Goal: Use online tool/utility: Utilize a website feature to perform a specific function

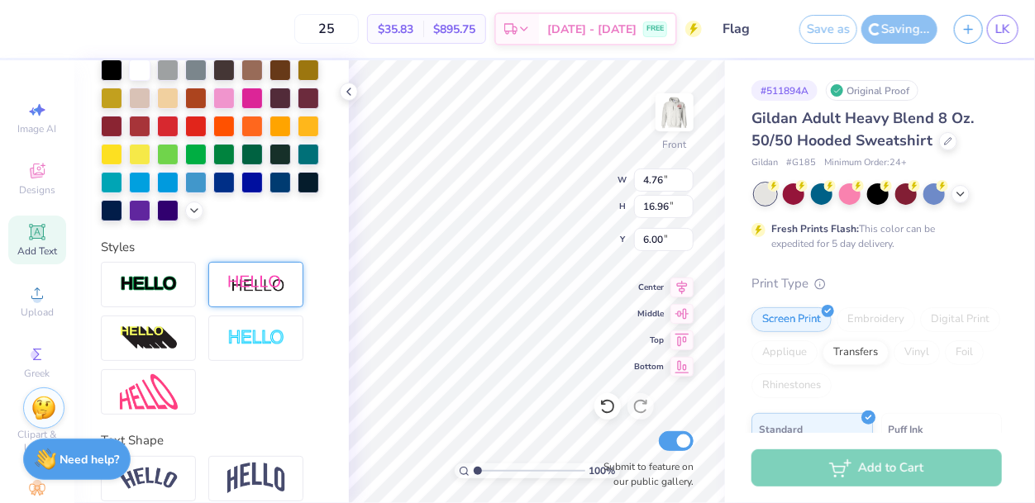
scroll to position [19, 0]
click at [139, 371] on div at bounding box center [148, 391] width 95 height 45
click at [249, 252] on div "Styles" at bounding box center [211, 247] width 221 height 19
click at [223, 247] on div "Styles" at bounding box center [211, 247] width 221 height 19
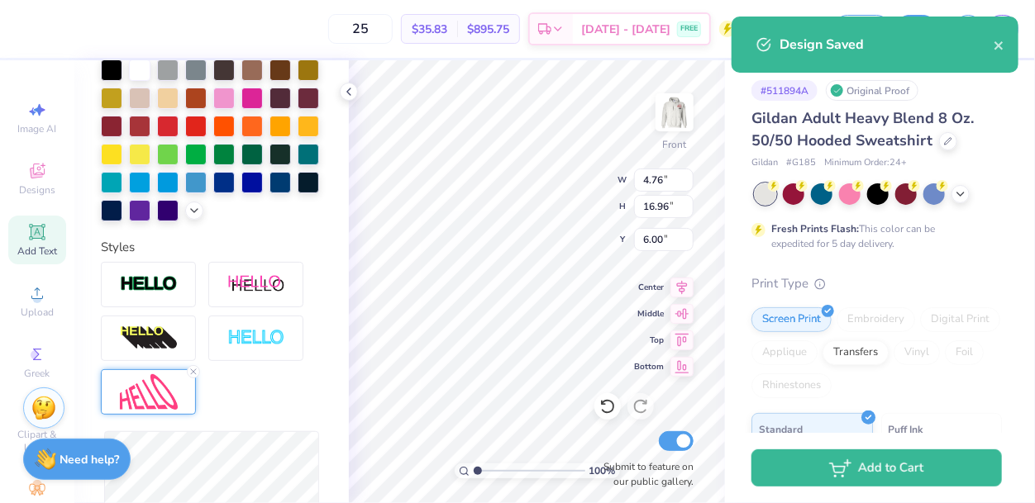
scroll to position [107, 0]
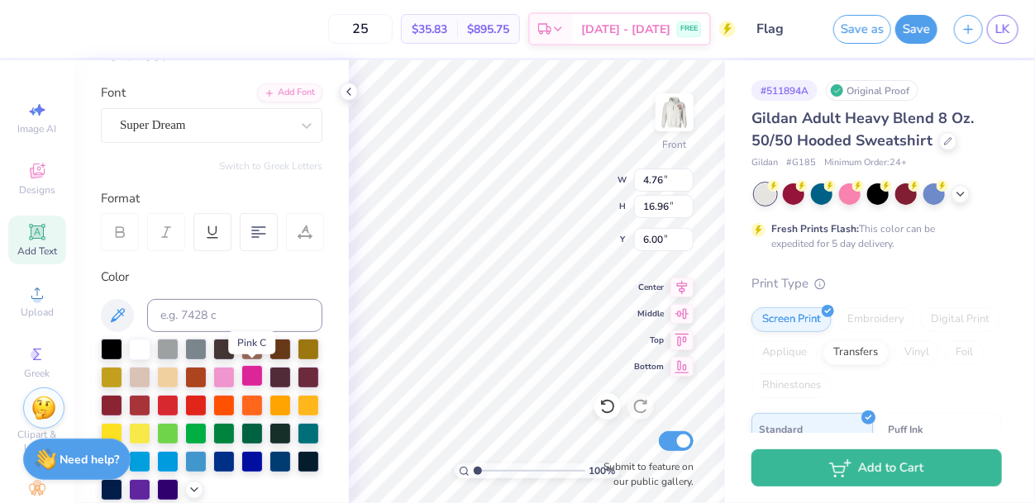
click at [248, 384] on div at bounding box center [251, 375] width 21 height 21
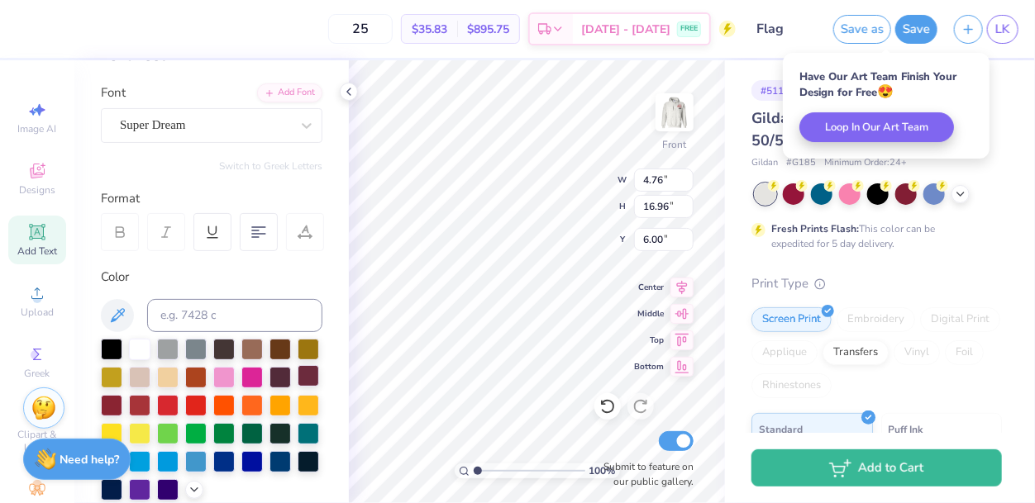
click at [303, 378] on div at bounding box center [307, 375] width 21 height 21
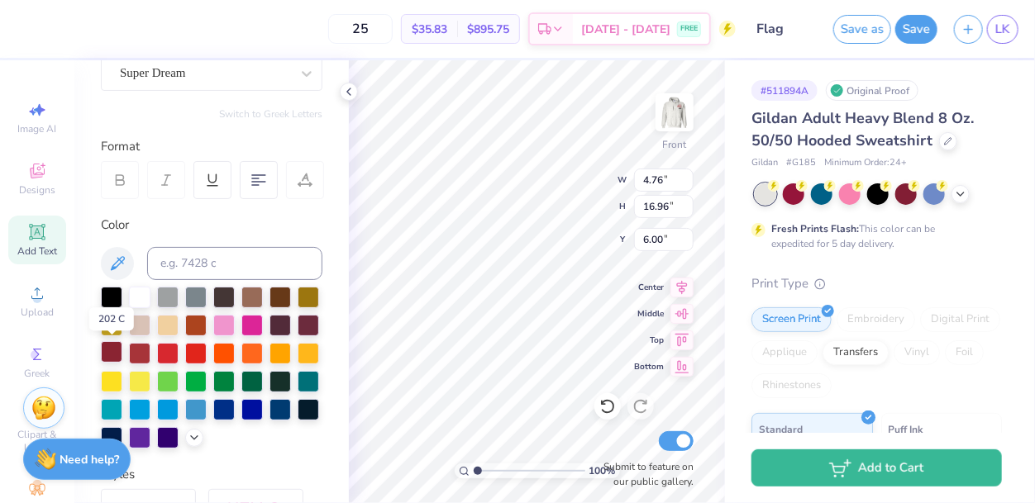
click at [108, 355] on div at bounding box center [111, 351] width 21 height 21
click at [312, 329] on div at bounding box center [307, 323] width 21 height 21
type textarea "[PERSON_NAME] N. Batsurri [PERSON_NAME] [PERSON_NAME] [PERSON_NAME] H. [PERSON_…"
click at [347, 91] on polyline at bounding box center [348, 91] width 3 height 7
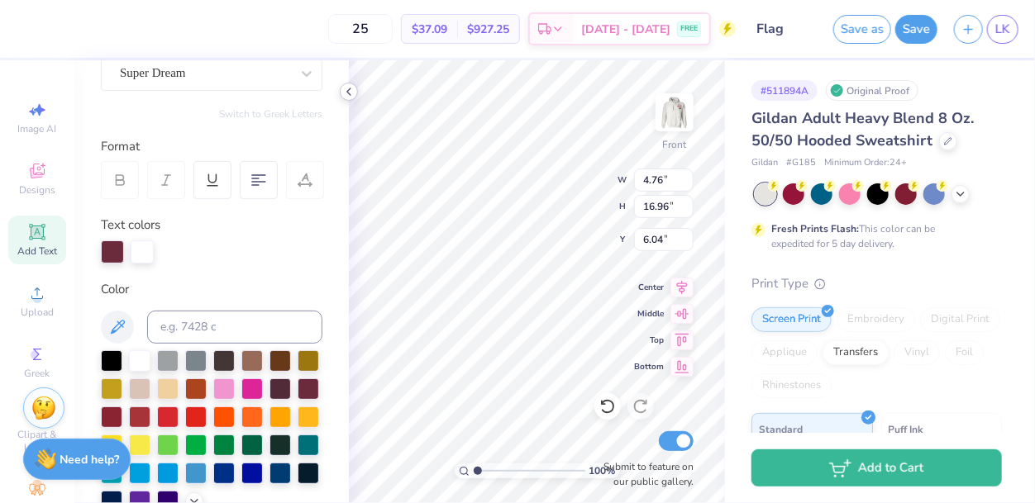
click at [350, 90] on icon at bounding box center [348, 91] width 13 height 13
type input "8.60"
click at [345, 93] on icon at bounding box center [348, 91] width 13 height 13
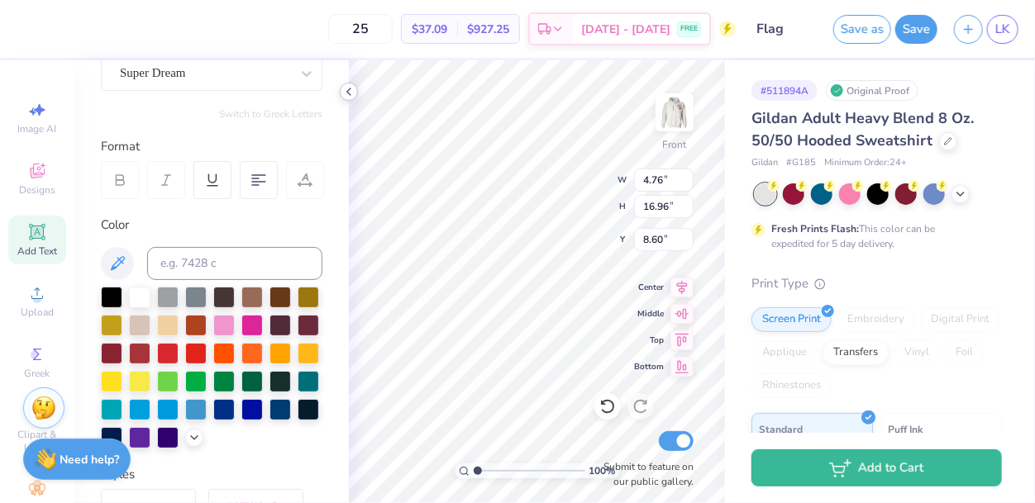
click at [353, 93] on icon at bounding box center [348, 91] width 13 height 13
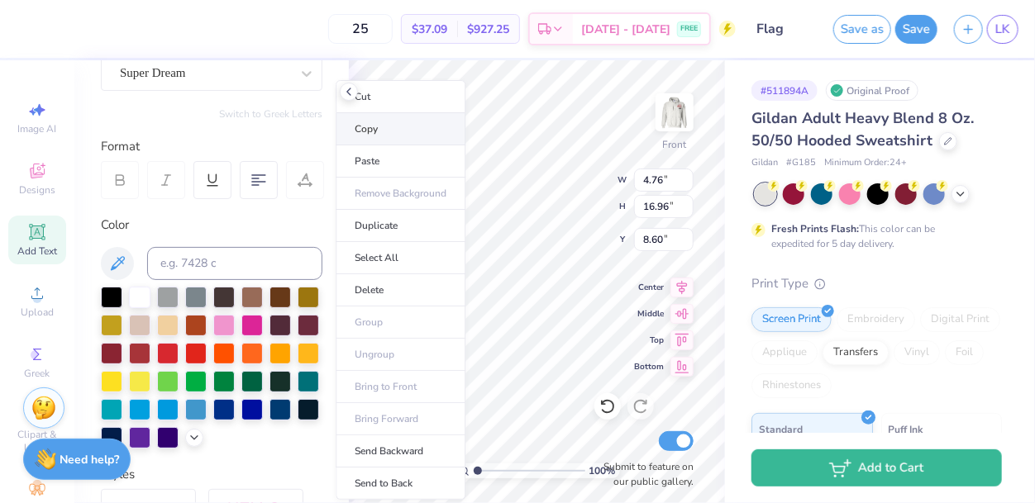
click at [429, 128] on li "Copy" at bounding box center [400, 129] width 130 height 32
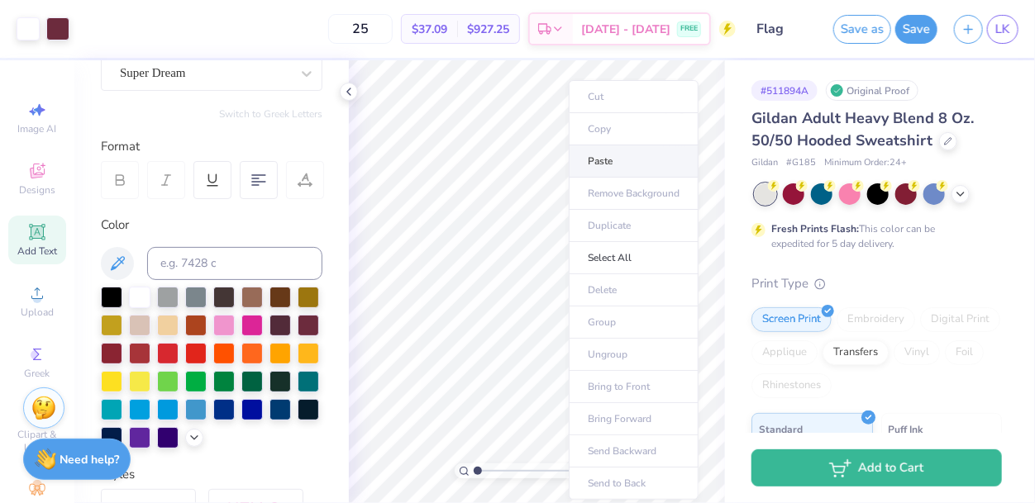
click at [620, 164] on li "Paste" at bounding box center [634, 161] width 130 height 32
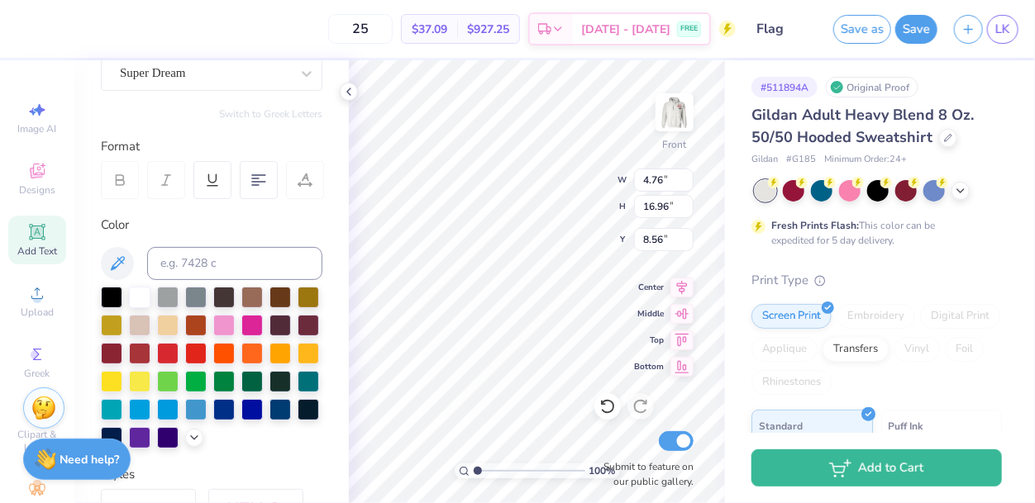
scroll to position [0, 0]
type textarea "h"
type textarea "[PERSON_NAME] [PERSON_NAME] [PERSON_NAME] [PERSON_NAME] [PERSON_NAME] [PERSON_N…"
click at [922, 33] on button "Save" at bounding box center [916, 26] width 42 height 29
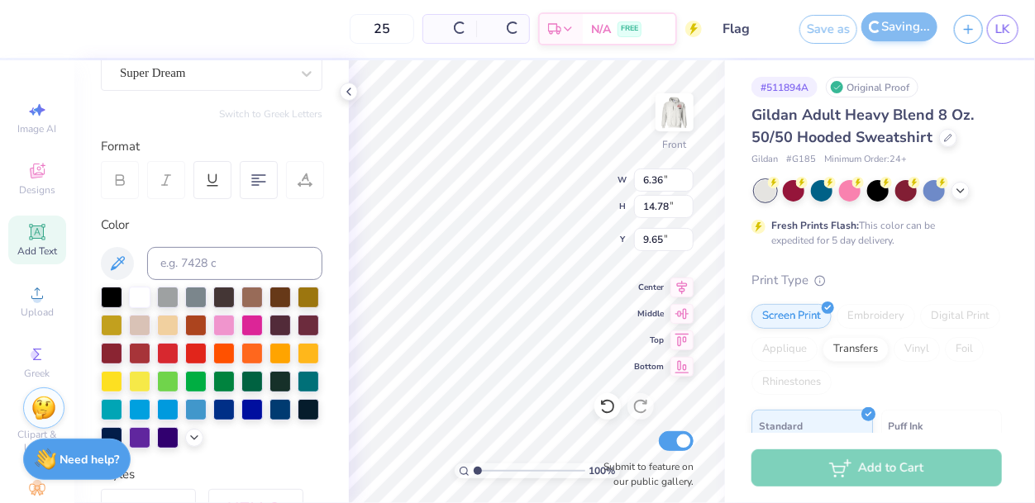
type input "6.36"
type input "14.78"
type input "9.65"
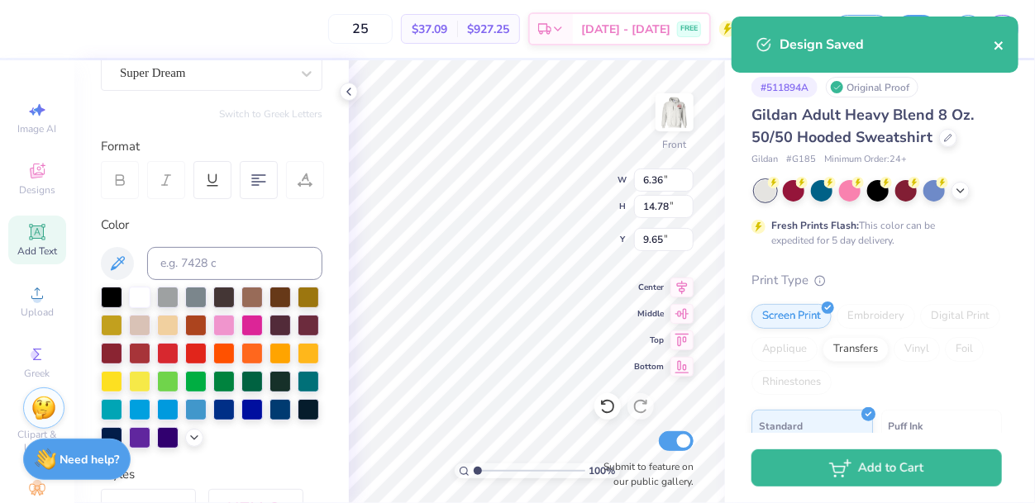
click at [996, 46] on icon "close" at bounding box center [999, 45] width 12 height 13
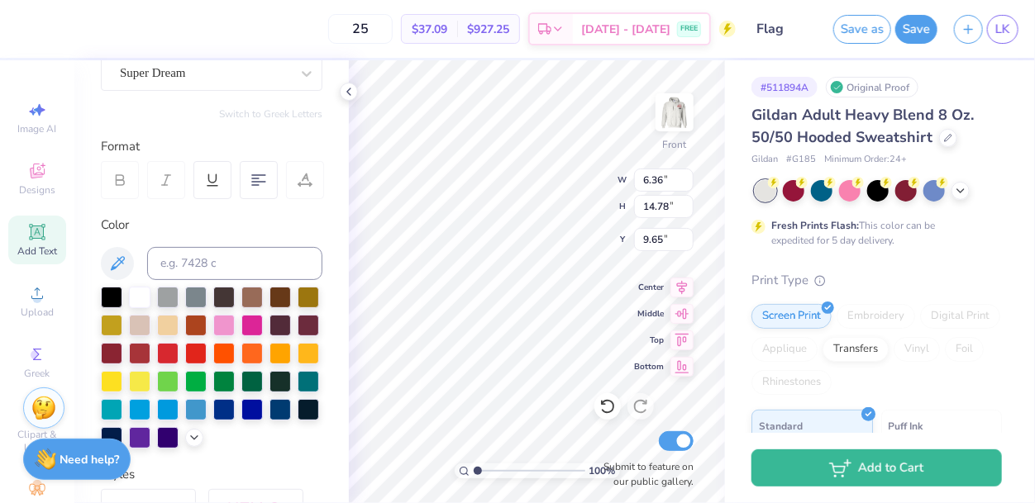
click at [1003, 33] on span "LK" at bounding box center [1002, 29] width 15 height 19
